Goal: Information Seeking & Learning: Learn about a topic

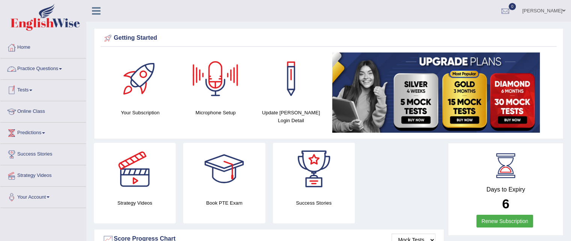
click at [63, 71] on link "Practice Questions" at bounding box center [43, 68] width 86 height 19
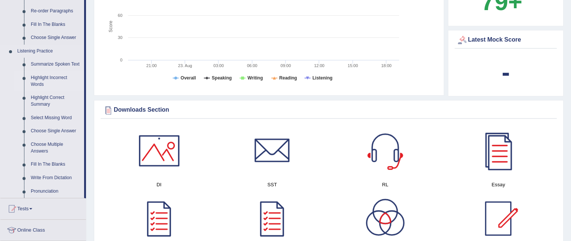
scroll to position [263, 0]
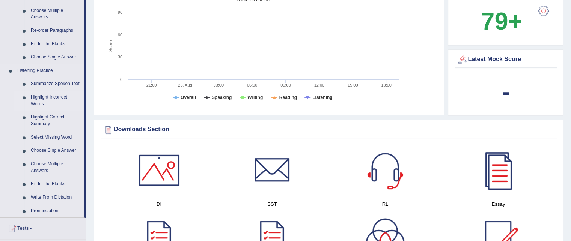
click at [47, 97] on link "Highlight Incorrect Words" at bounding box center [55, 101] width 57 height 20
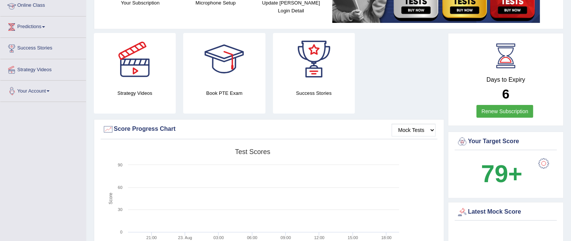
scroll to position [110, 0]
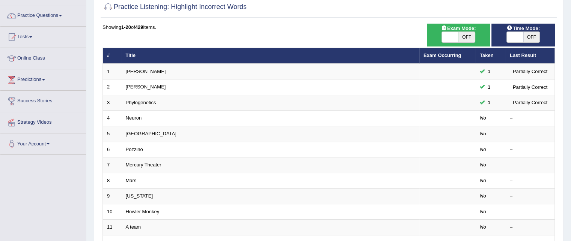
scroll to position [75, 0]
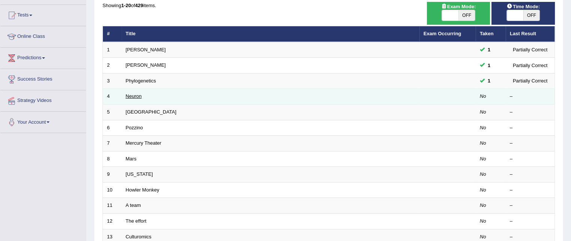
click at [129, 96] on link "Neuron" at bounding box center [134, 96] width 16 height 6
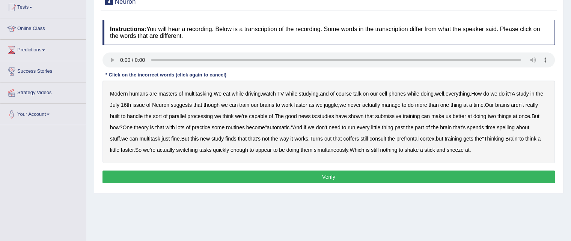
scroll to position [75, 0]
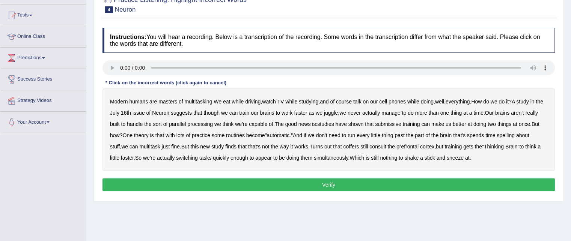
click at [296, 102] on b "while" at bounding box center [291, 102] width 12 height 6
click at [359, 146] on b "coffers" at bounding box center [351, 147] width 16 height 6
click at [330, 180] on button "Verify" at bounding box center [328, 185] width 452 height 13
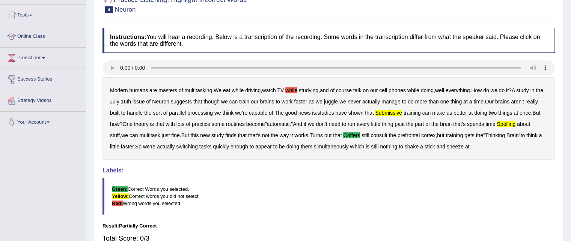
scroll to position [113, 0]
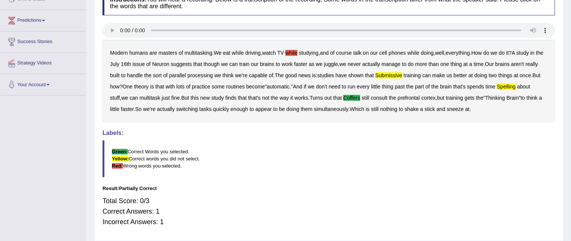
click at [419, 159] on blockquote "Green: Correct Words you selected. Yellow: Correct words you did not select. Re…" at bounding box center [328, 158] width 452 height 37
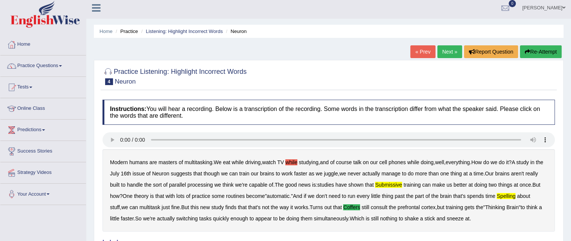
scroll to position [3, 0]
click at [445, 54] on link "Next »" at bounding box center [449, 52] width 25 height 13
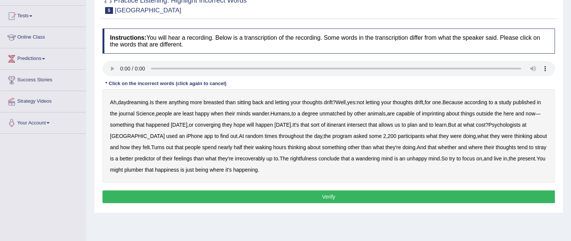
scroll to position [75, 0]
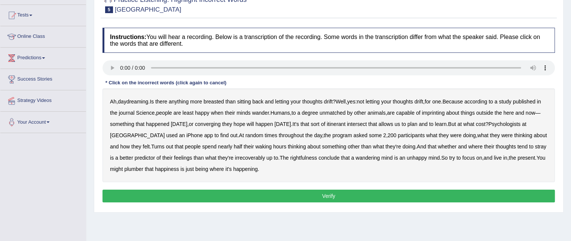
click at [445, 114] on b "imprinting" at bounding box center [433, 113] width 23 height 6
click at [238, 158] on b "irrecoverably" at bounding box center [250, 158] width 30 height 6
click at [321, 194] on button "Verify" at bounding box center [328, 196] width 452 height 13
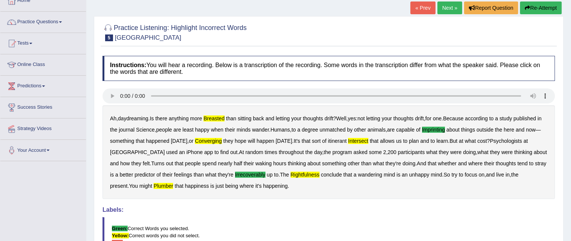
scroll to position [40, 0]
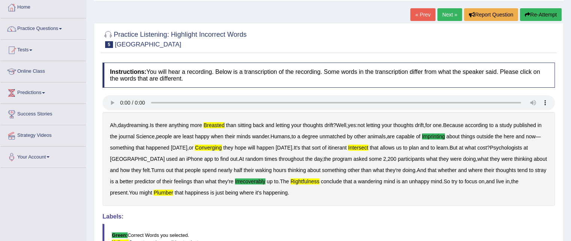
click at [450, 18] on link "Next »" at bounding box center [449, 14] width 25 height 13
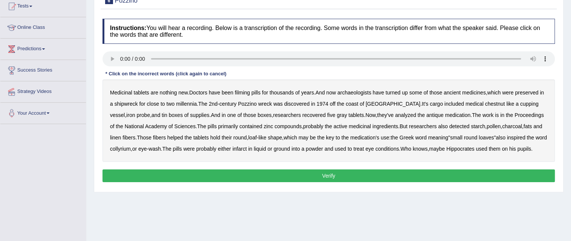
scroll to position [113, 0]
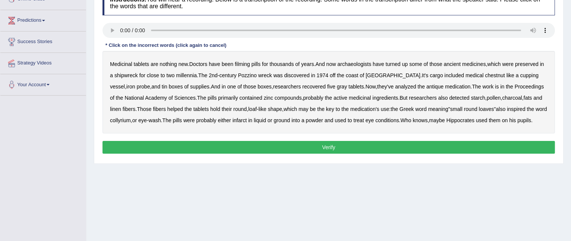
click at [293, 144] on button "Verify" at bounding box center [328, 147] width 452 height 13
click at [246, 62] on b "filming" at bounding box center [241, 64] width 15 height 6
click at [485, 76] on b "chestnut" at bounding box center [495, 75] width 20 height 6
click at [506, 110] on b "inspired" at bounding box center [515, 109] width 18 height 6
click at [288, 143] on button "Verify" at bounding box center [328, 147] width 452 height 13
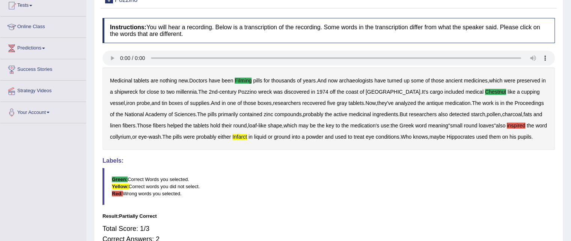
scroll to position [40, 0]
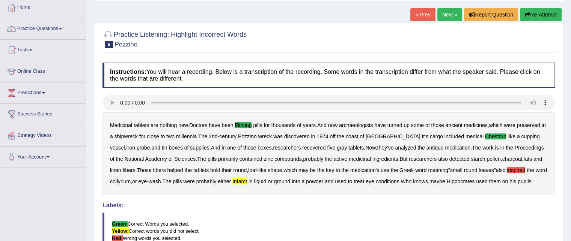
click at [448, 17] on link "Next »" at bounding box center [449, 14] width 25 height 13
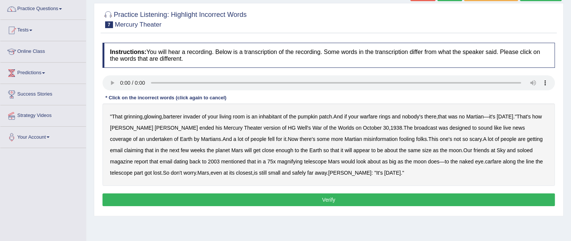
scroll to position [75, 0]
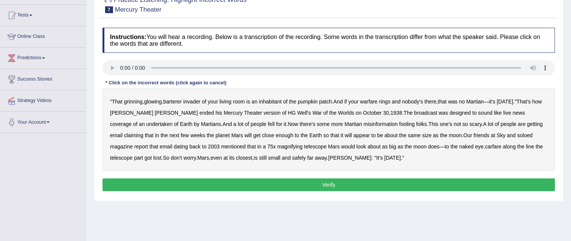
click at [173, 121] on b "undertaken" at bounding box center [159, 124] width 26 height 6
click at [485, 146] on b "carfare" at bounding box center [493, 147] width 17 height 6
click at [297, 185] on button "Verify" at bounding box center [328, 185] width 452 height 13
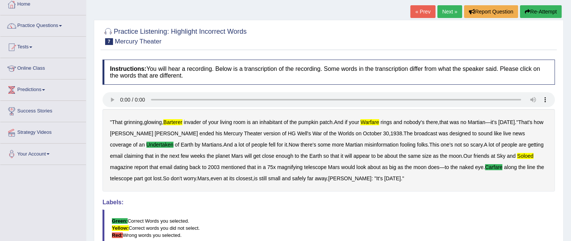
scroll to position [0, 0]
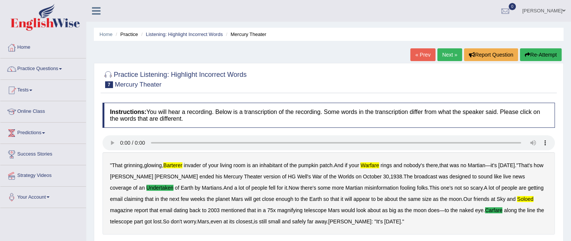
click at [444, 55] on link "Next »" at bounding box center [449, 54] width 25 height 13
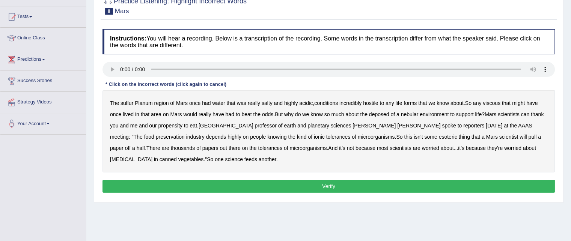
scroll to position [75, 0]
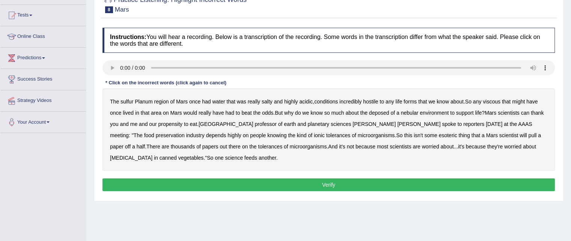
click at [126, 102] on b "sulfur" at bounding box center [126, 102] width 13 height 6
click at [492, 101] on b "viscous" at bounding box center [491, 102] width 18 height 6
click at [386, 114] on b "deposed" at bounding box center [379, 113] width 20 height 6
click at [294, 183] on button "Verify" at bounding box center [328, 185] width 452 height 13
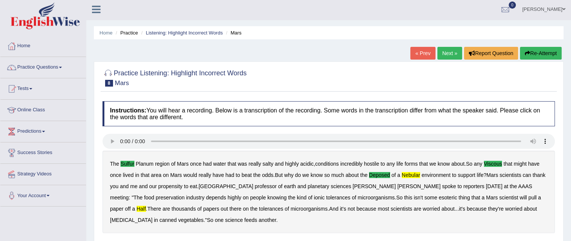
scroll to position [0, 0]
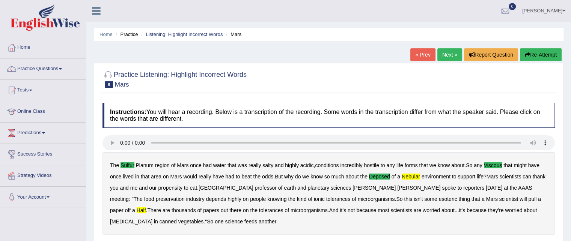
click at [448, 56] on link "Next »" at bounding box center [449, 54] width 25 height 13
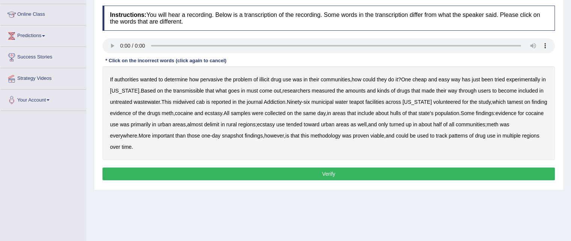
scroll to position [113, 0]
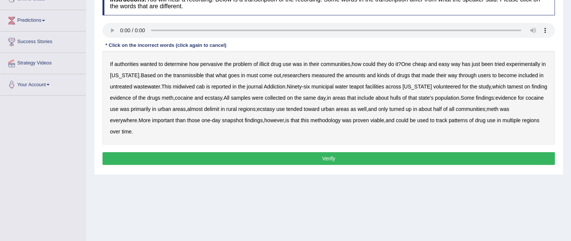
click at [128, 75] on b "[US_STATE]" at bounding box center [124, 75] width 29 height 6
click at [121, 77] on b "[US_STATE]" at bounding box center [124, 75] width 29 height 6
drag, startPoint x: 187, startPoint y: 76, endPoint x: 208, endPoint y: 76, distance: 21.0
click at [186, 76] on b "transmissible" at bounding box center [188, 75] width 31 height 6
click at [184, 86] on b "midwived" at bounding box center [184, 87] width 22 height 6
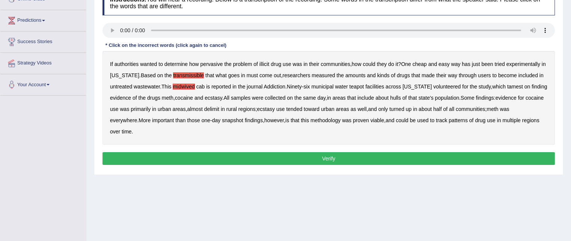
click at [509, 87] on b "tamest" at bounding box center [515, 87] width 16 height 6
click at [219, 110] on b "delimit" at bounding box center [211, 109] width 15 height 6
click at [329, 158] on button "Verify" at bounding box center [328, 158] width 452 height 13
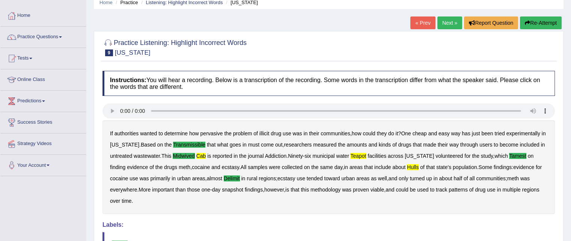
scroll to position [0, 0]
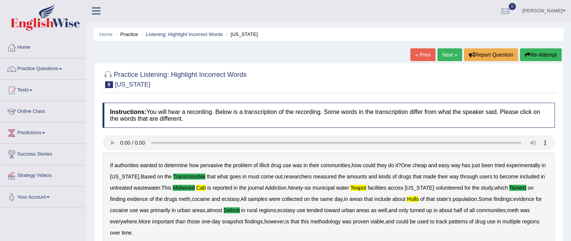
click at [446, 55] on link "Next »" at bounding box center [449, 54] width 25 height 13
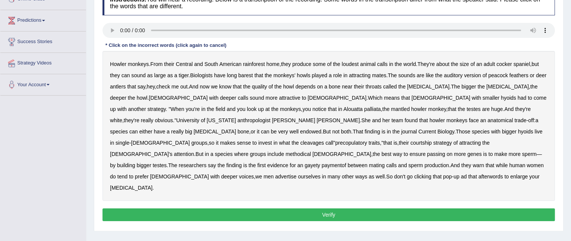
scroll to position [75, 0]
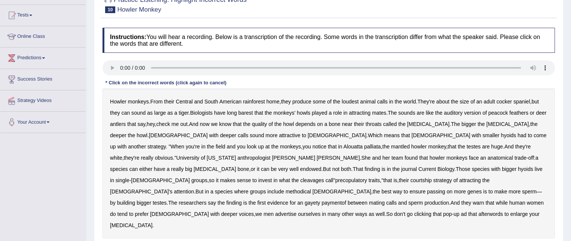
click at [508, 101] on b "cocker" at bounding box center [503, 102] width 15 height 6
click at [311, 189] on b "methodical" at bounding box center [298, 192] width 26 height 6
click at [317, 200] on b "gayety" at bounding box center [311, 203] width 15 height 6
click at [478, 211] on b "afterwords" at bounding box center [490, 214] width 24 height 6
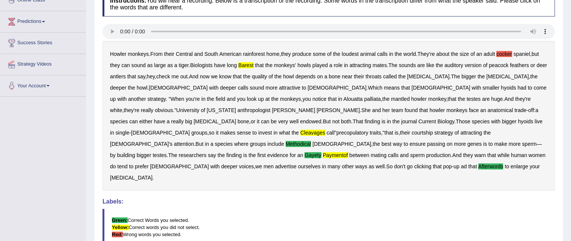
scroll to position [150, 0]
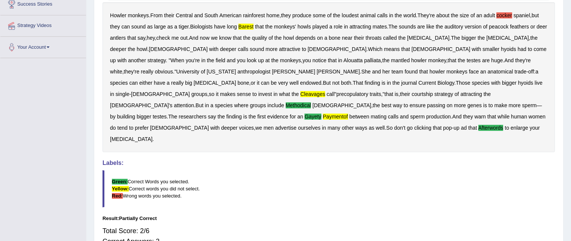
click at [338, 114] on b "paymentof" at bounding box center [335, 117] width 25 height 6
click at [339, 114] on b "paymentof" at bounding box center [335, 117] width 25 height 6
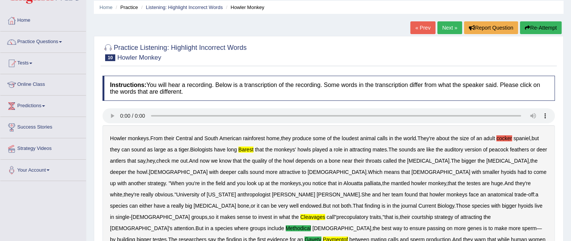
scroll to position [0, 0]
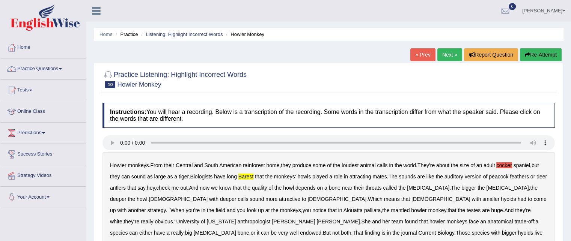
click at [446, 55] on link "Next »" at bounding box center [449, 54] width 25 height 13
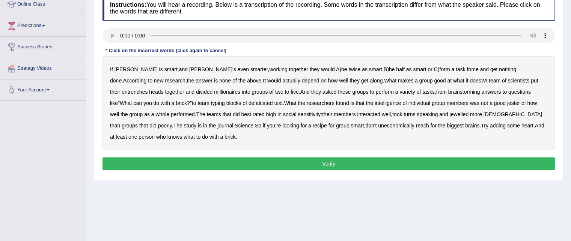
scroll to position [113, 0]
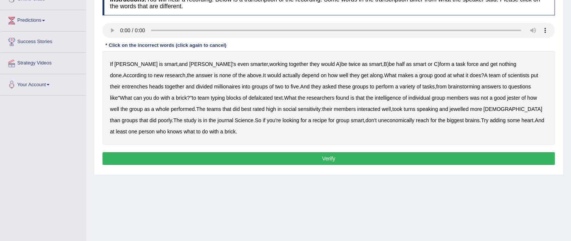
click at [147, 84] on b "entrenches" at bounding box center [135, 87] width 26 height 6
click at [214, 87] on b "millionaires" at bounding box center [227, 87] width 26 height 6
click at [507, 98] on b "jester" at bounding box center [513, 98] width 13 height 6
click at [449, 109] on b "jewelled" at bounding box center [458, 109] width 19 height 6
click at [378, 120] on b "uneconomically" at bounding box center [396, 120] width 36 height 6
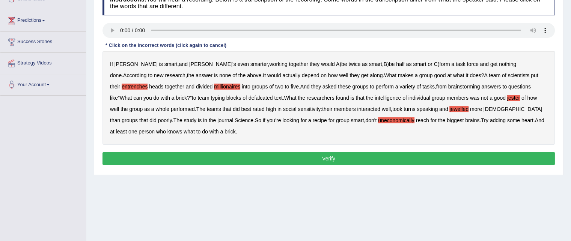
click at [338, 155] on button "Verify" at bounding box center [328, 158] width 452 height 13
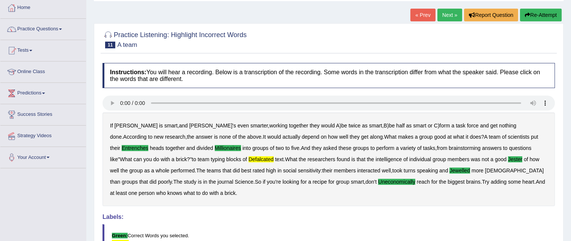
scroll to position [0, 0]
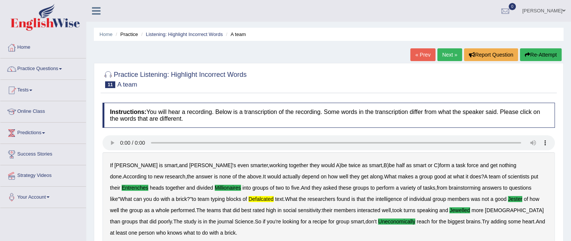
click at [446, 56] on link "Next »" at bounding box center [449, 54] width 25 height 13
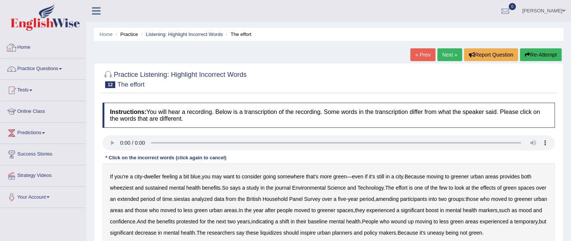
click at [30, 48] on link "Home" at bounding box center [43, 46] width 86 height 19
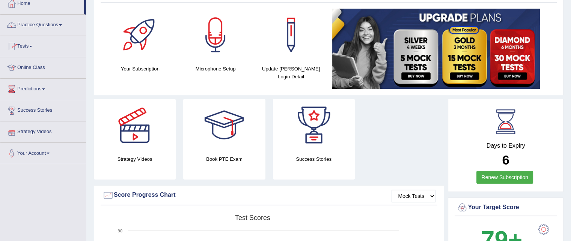
scroll to position [38, 0]
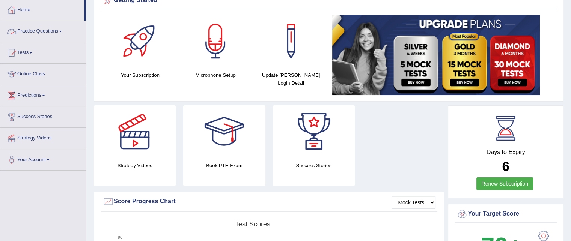
click at [59, 32] on link "Practice Questions" at bounding box center [43, 30] width 86 height 19
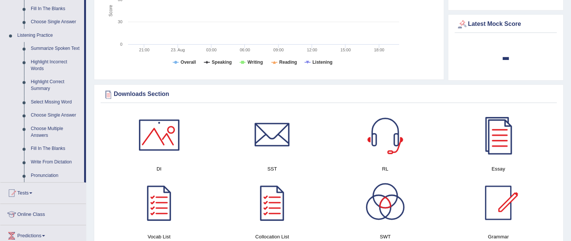
scroll to position [300, 0]
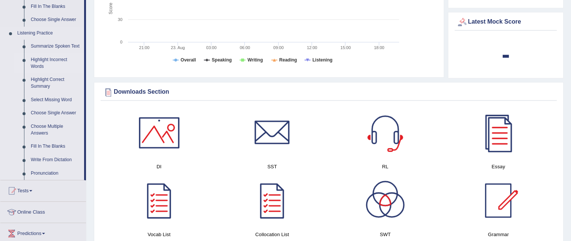
click at [40, 60] on link "Highlight Incorrect Words" at bounding box center [55, 63] width 57 height 20
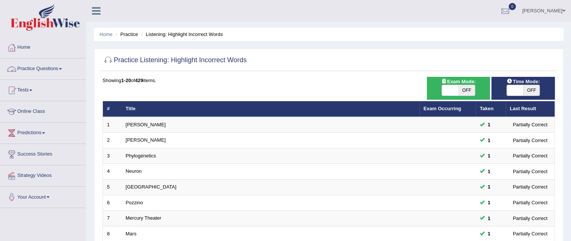
click at [57, 68] on link "Practice Questions" at bounding box center [43, 68] width 86 height 19
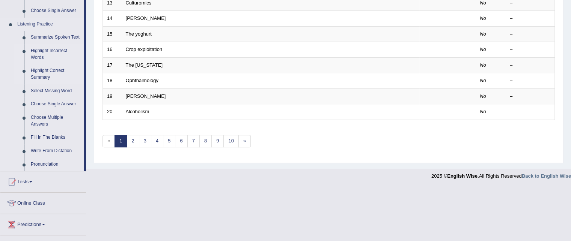
scroll to position [292, 0]
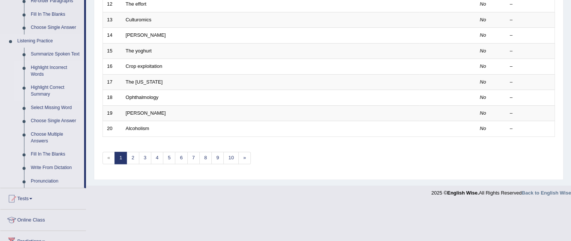
click at [48, 85] on link "Highlight Correct Summary" at bounding box center [55, 91] width 57 height 20
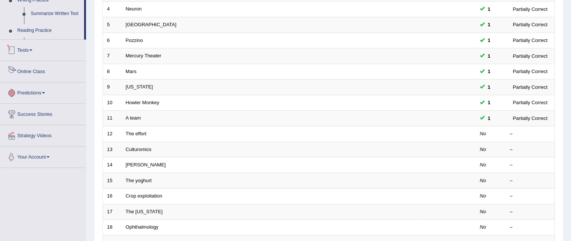
scroll to position [248, 0]
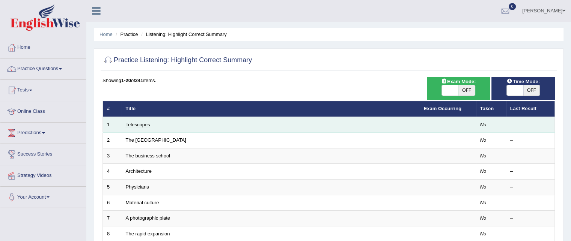
click at [134, 124] on link "Telescopes" at bounding box center [138, 125] width 24 height 6
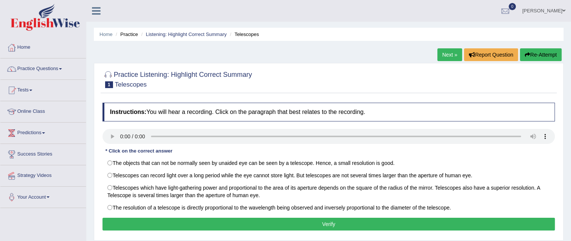
scroll to position [38, 0]
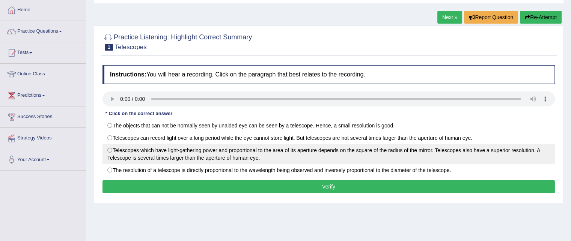
click at [107, 149] on label "Telescopes which have light-gathering power and proportional to the area of its…" at bounding box center [328, 154] width 452 height 20
radio input "true"
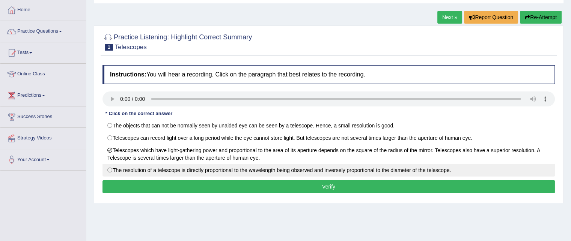
click at [108, 169] on label "The resolution of a telescope is directly proportional to the wavelength being …" at bounding box center [328, 170] width 452 height 13
radio input "true"
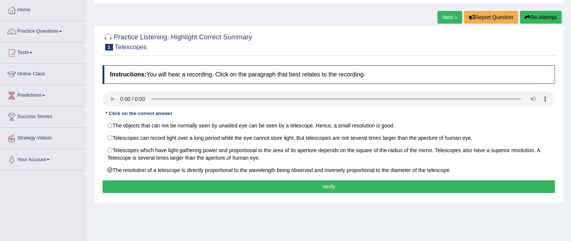
click at [353, 189] on button "Verify" at bounding box center [328, 186] width 452 height 13
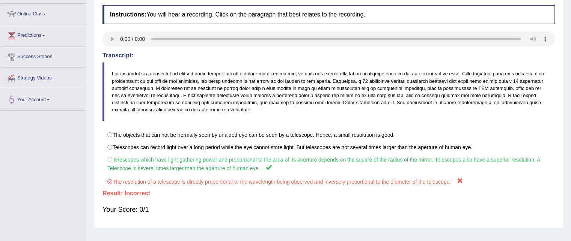
scroll to position [113, 0]
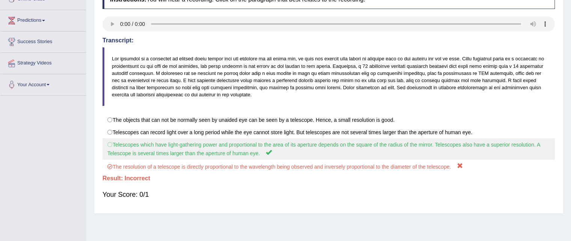
click at [111, 146] on label "Telescopes which have light-gathering power and proportional to the area of its…" at bounding box center [328, 148] width 452 height 21
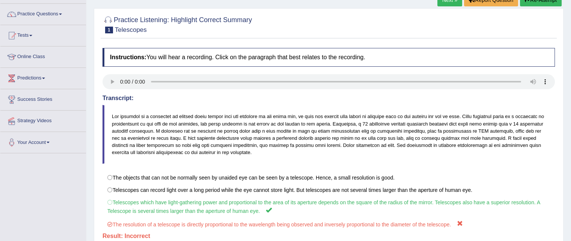
scroll to position [38, 0]
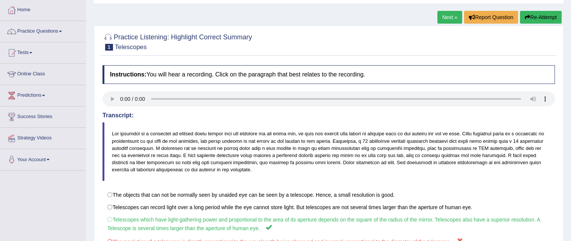
click at [445, 17] on link "Next »" at bounding box center [449, 17] width 25 height 13
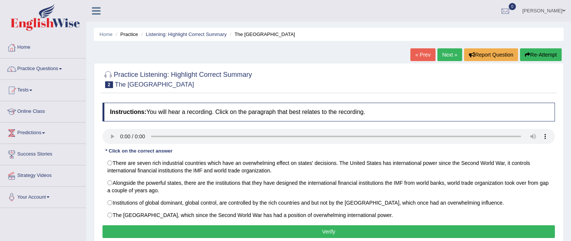
scroll to position [75, 0]
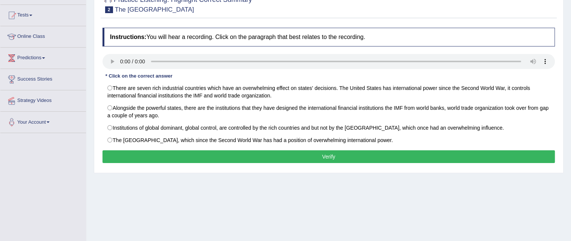
click at [282, 192] on div "Home Practice Listening: Highlight Correct Summary The [GEOGRAPHIC_DATA] « Prev…" at bounding box center [328, 112] width 484 height 375
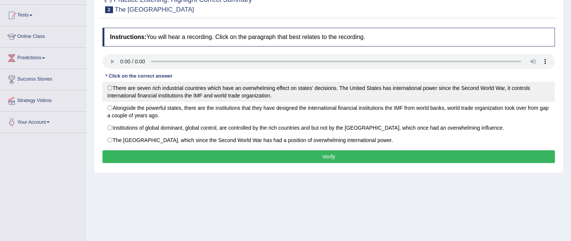
click at [113, 88] on label "There are seven rich industrial countries which have an overwhelming effect on …" at bounding box center [328, 92] width 452 height 20
radio input "true"
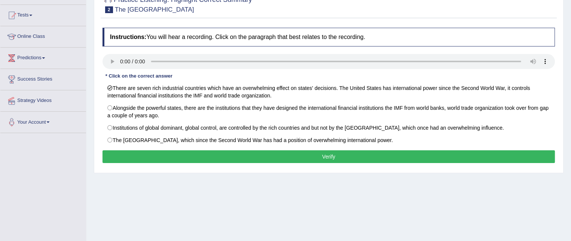
click at [175, 153] on button "Verify" at bounding box center [328, 156] width 452 height 13
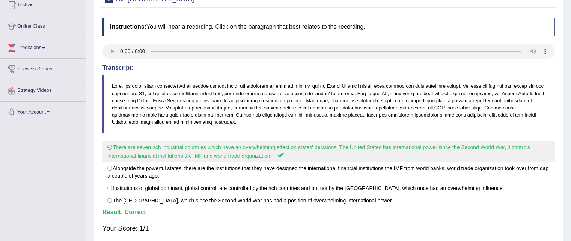
scroll to position [40, 0]
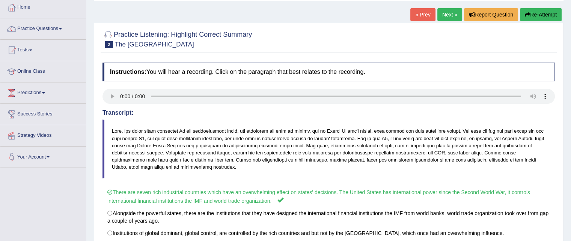
click at [446, 19] on link "Next »" at bounding box center [449, 14] width 25 height 13
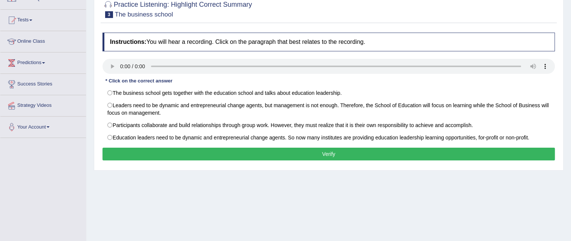
scroll to position [75, 0]
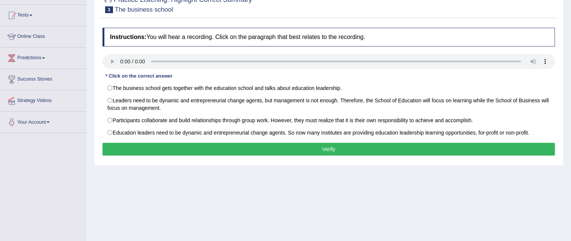
click at [360, 211] on div "Home Practice Listening: Highlight Correct Summary The business school « Prev N…" at bounding box center [328, 112] width 484 height 375
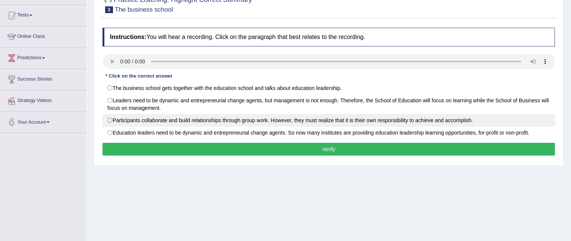
click at [112, 120] on label "Participants collaborate and build relationships through group work. However, t…" at bounding box center [328, 120] width 452 height 13
radio input "true"
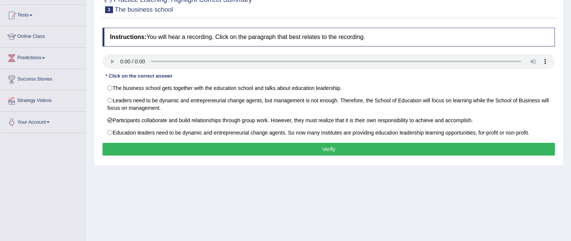
click at [249, 150] on button "Verify" at bounding box center [328, 149] width 452 height 13
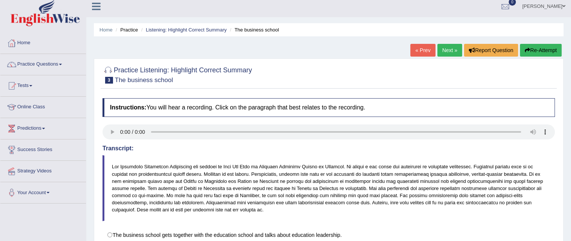
scroll to position [0, 0]
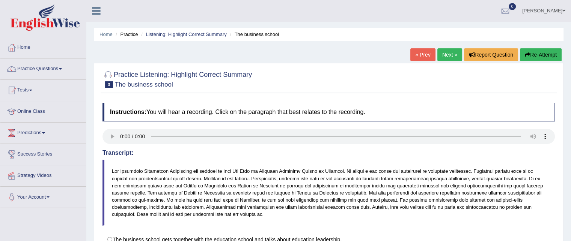
click at [443, 59] on link "Next »" at bounding box center [449, 54] width 25 height 13
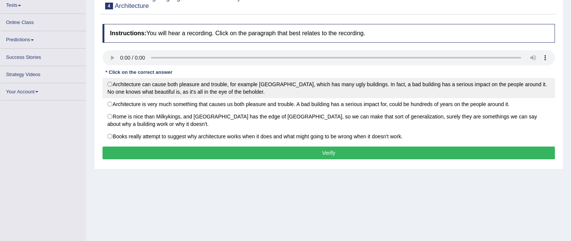
scroll to position [85, 0]
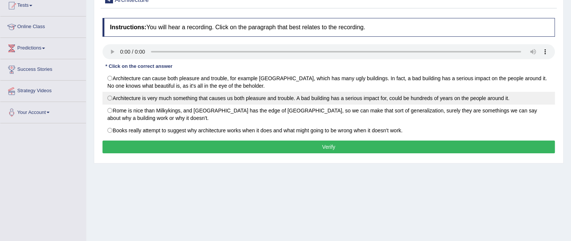
click at [225, 99] on label "Architecture is very much something that causes us both pleasure and trouble. A…" at bounding box center [328, 98] width 452 height 13
radio input "true"
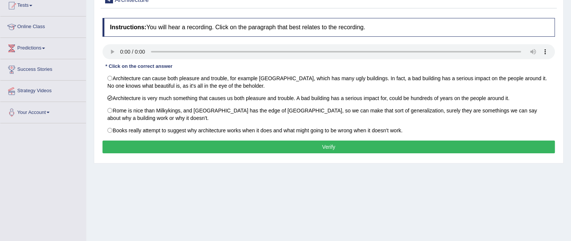
click at [180, 143] on button "Verify" at bounding box center [328, 147] width 452 height 13
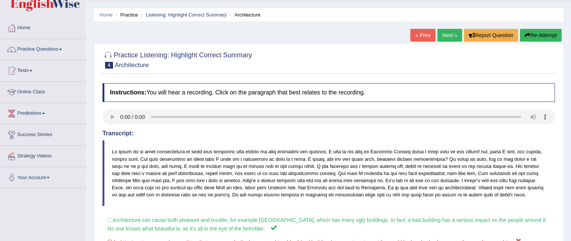
scroll to position [3, 0]
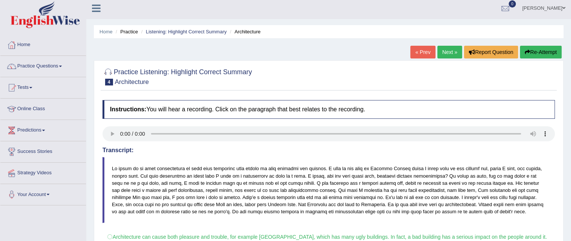
click at [448, 50] on link "Next »" at bounding box center [449, 52] width 25 height 13
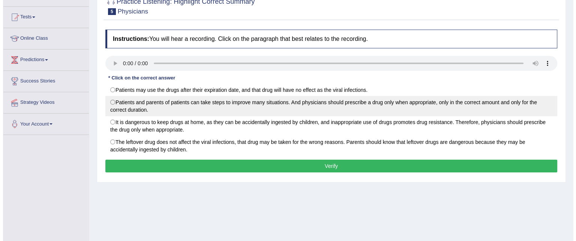
scroll to position [75, 0]
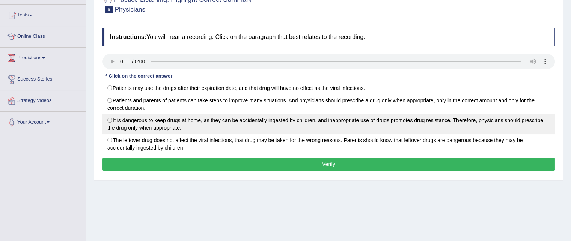
click at [110, 120] on label "It is dangerous to keep drugs at home, as they can be accidentally ingested by …" at bounding box center [328, 124] width 452 height 20
radio input "true"
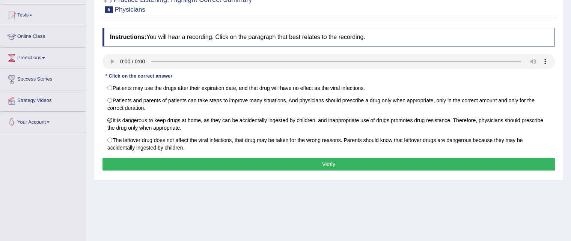
click at [300, 161] on button "Verify" at bounding box center [328, 164] width 452 height 13
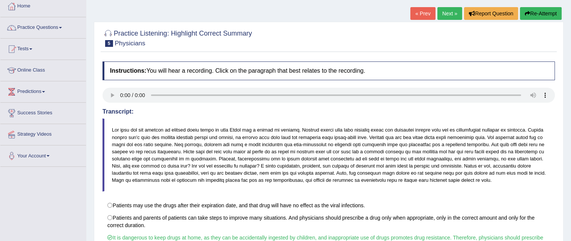
scroll to position [40, 0]
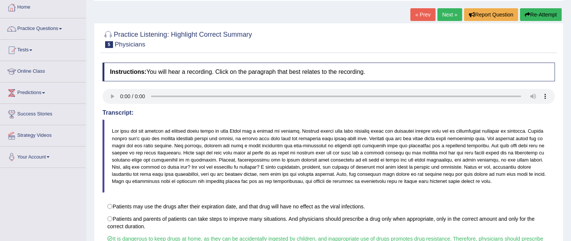
click at [443, 15] on link "Next »" at bounding box center [449, 14] width 25 height 13
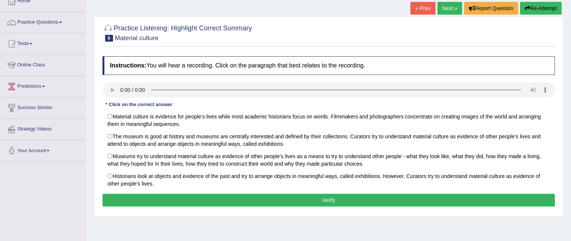
scroll to position [75, 0]
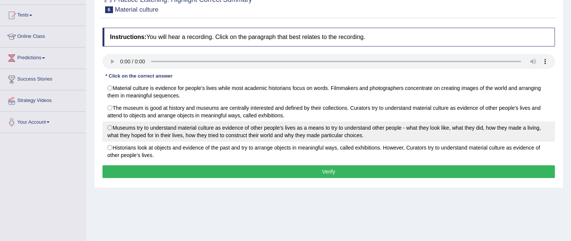
click at [110, 127] on label "Museums try to understand material culture as evidence of other people’s lives …" at bounding box center [328, 132] width 452 height 20
radio input "true"
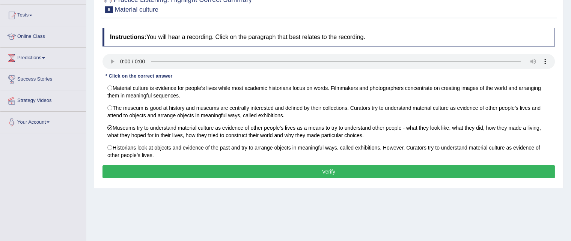
click at [231, 171] on button "Verify" at bounding box center [328, 171] width 452 height 13
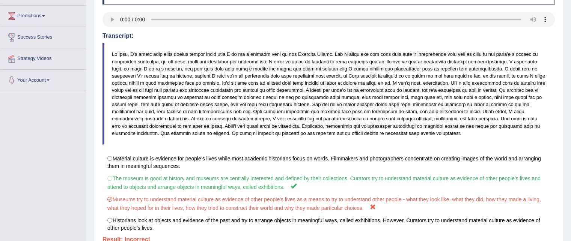
scroll to position [176, 0]
